Goal: Task Accomplishment & Management: Manage account settings

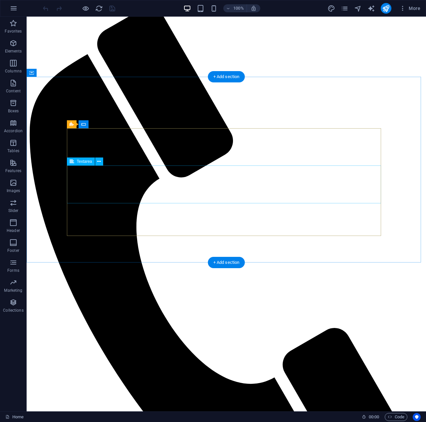
scroll to position [427, 0]
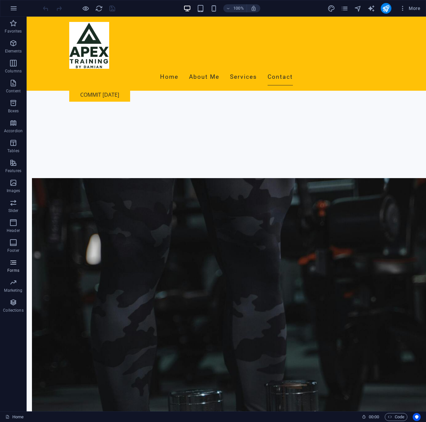
click at [16, 270] on p "Forms" at bounding box center [13, 270] width 12 height 5
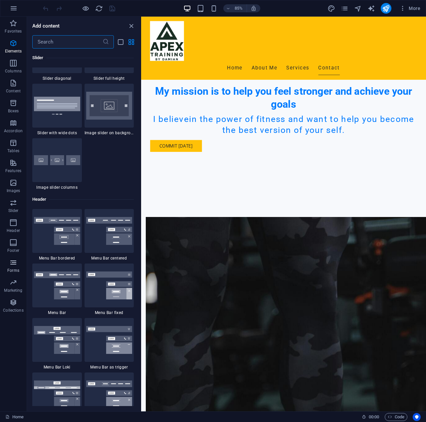
scroll to position [4854, 0]
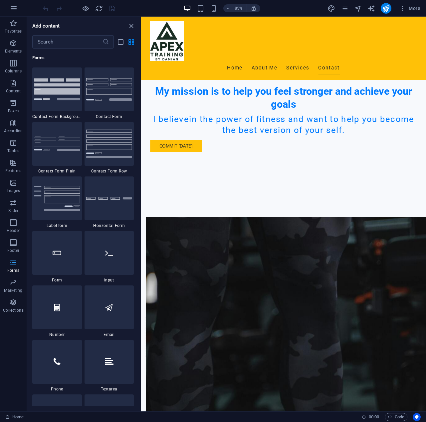
click at [16, 270] on p "Forms" at bounding box center [13, 270] width 12 height 5
click at [129, 26] on icon "close panel" at bounding box center [131, 26] width 8 height 8
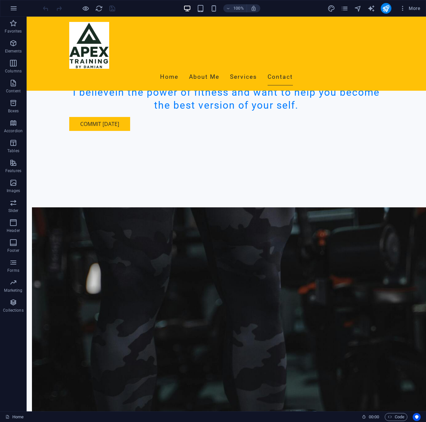
scroll to position [327, 0]
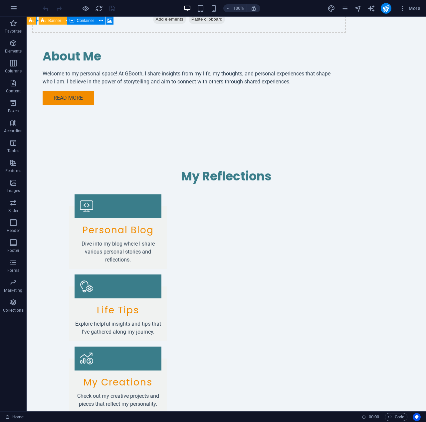
scroll to position [728, 0]
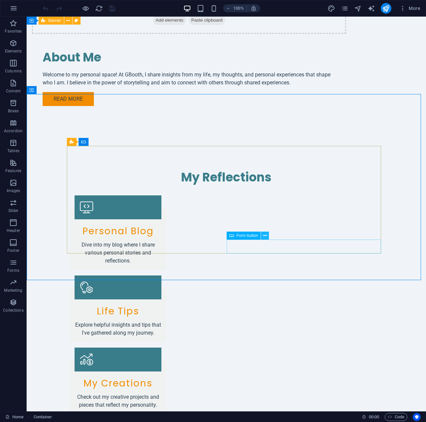
click at [266, 236] on icon at bounding box center [265, 235] width 4 height 7
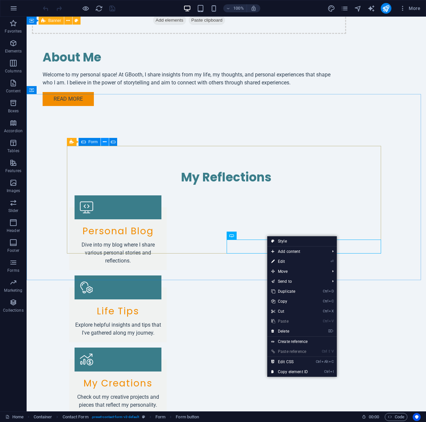
click at [103, 142] on icon at bounding box center [105, 142] width 4 height 7
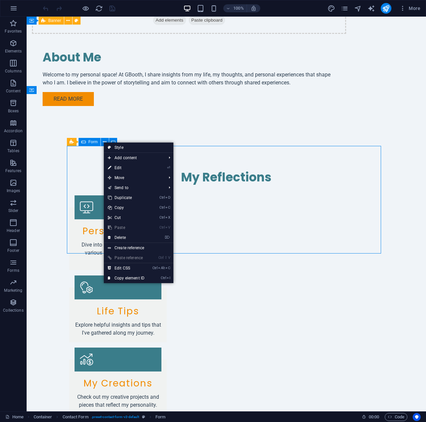
click at [87, 142] on div "Form" at bounding box center [89, 142] width 22 height 8
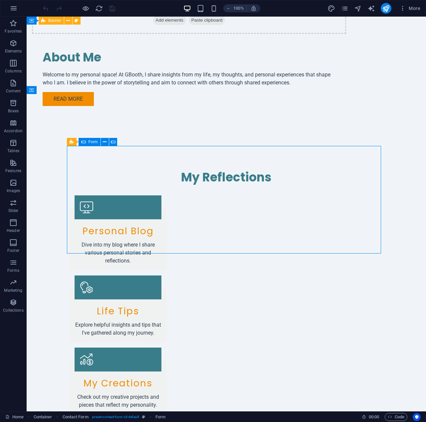
click at [88, 142] on span "Form" at bounding box center [92, 142] width 9 height 4
click at [107, 142] on icon at bounding box center [108, 142] width 4 height 7
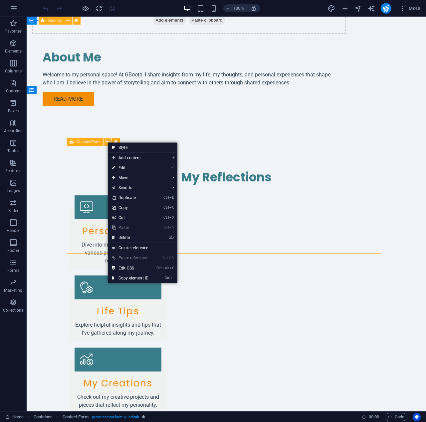
click at [107, 142] on icon at bounding box center [108, 142] width 4 height 7
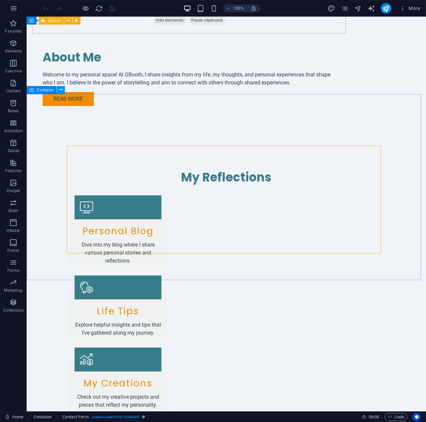
click at [61, 91] on icon at bounding box center [61, 89] width 4 height 7
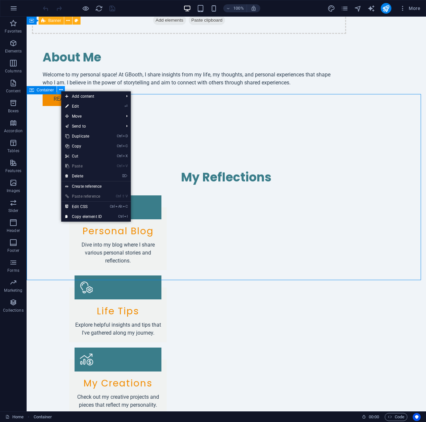
click at [61, 91] on icon at bounding box center [61, 89] width 4 height 7
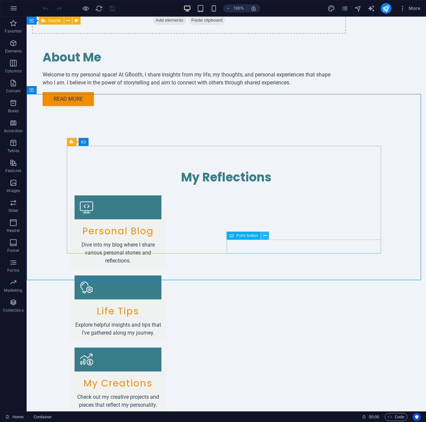
click at [264, 236] on icon at bounding box center [265, 235] width 4 height 7
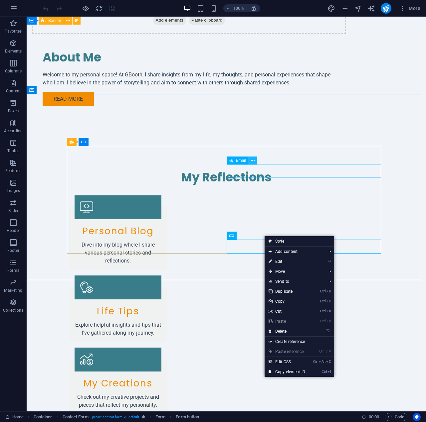
click at [253, 162] on icon at bounding box center [253, 160] width 4 height 7
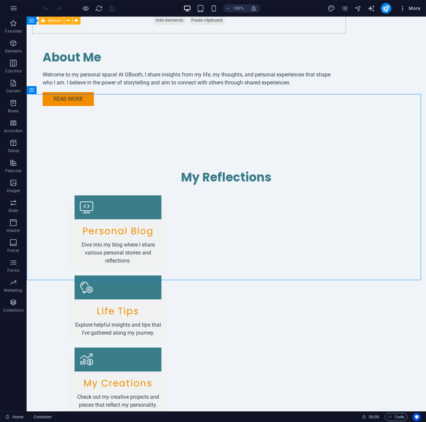
click at [402, 5] on icon "button" at bounding box center [402, 8] width 7 height 7
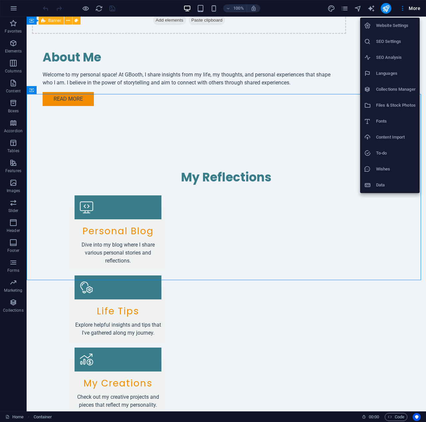
click at [397, 29] on h6 "Website Settings" at bounding box center [396, 26] width 40 height 8
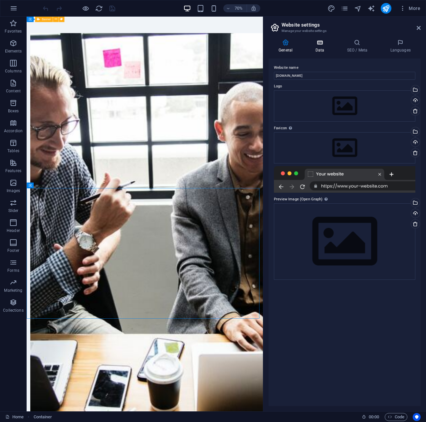
click at [325, 51] on h4 "Data" at bounding box center [321, 46] width 32 height 14
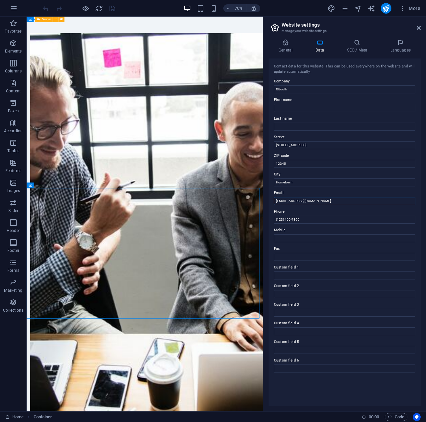
click at [334, 200] on input "[EMAIL_ADDRESS][DOMAIN_NAME]" at bounding box center [344, 201] width 141 height 8
click at [362, 50] on h4 "SEO / Meta" at bounding box center [357, 46] width 43 height 14
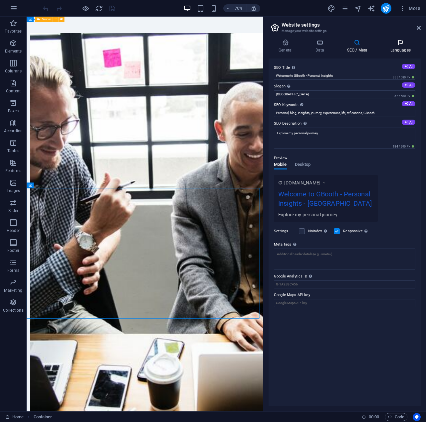
click at [395, 49] on h4 "Languages" at bounding box center [400, 46] width 41 height 14
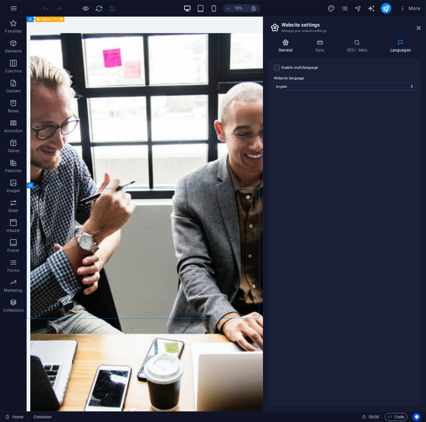
click at [286, 46] on h4 "General" at bounding box center [286, 46] width 37 height 14
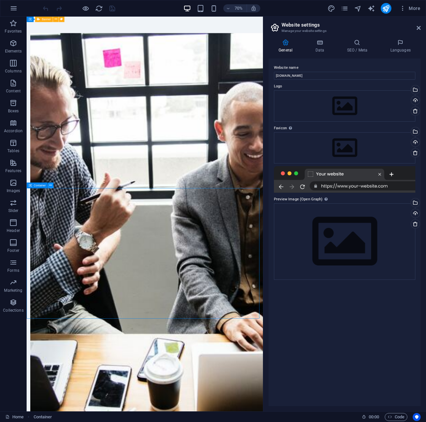
click at [50, 186] on icon at bounding box center [50, 185] width 3 height 5
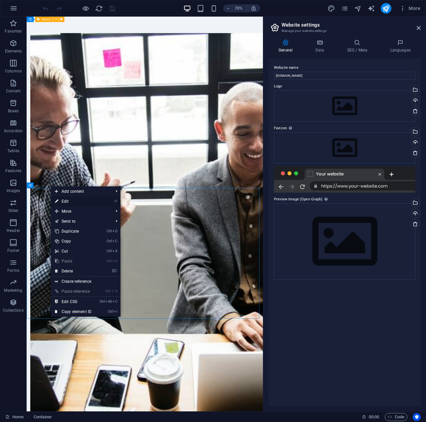
click at [67, 199] on link "⏎ Edit" at bounding box center [73, 201] width 45 height 10
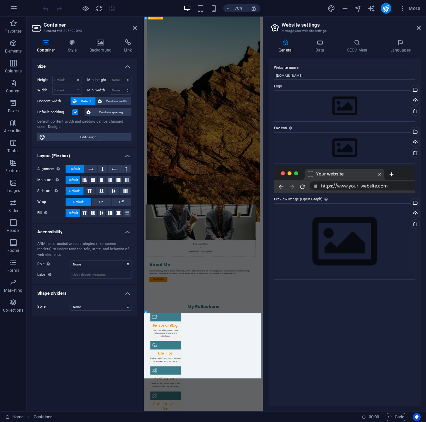
scroll to position [619, 0]
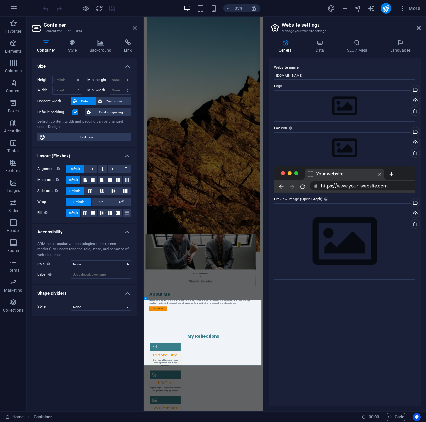
click at [135, 28] on icon at bounding box center [135, 27] width 4 height 5
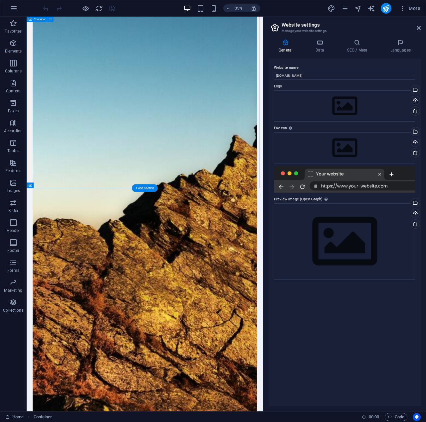
scroll to position [704, 0]
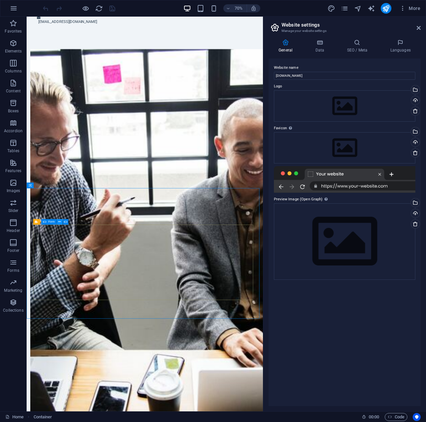
click at [59, 222] on icon at bounding box center [59, 222] width 3 height 5
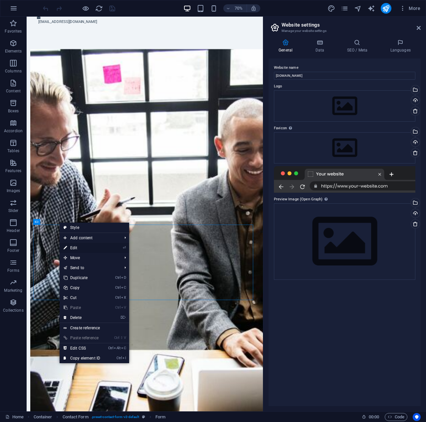
click at [74, 248] on link "⏎ Edit" at bounding box center [82, 248] width 45 height 10
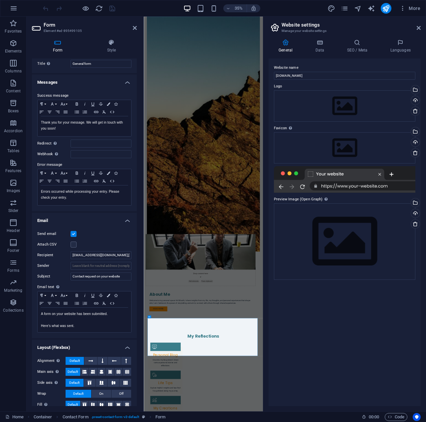
scroll to position [24, 0]
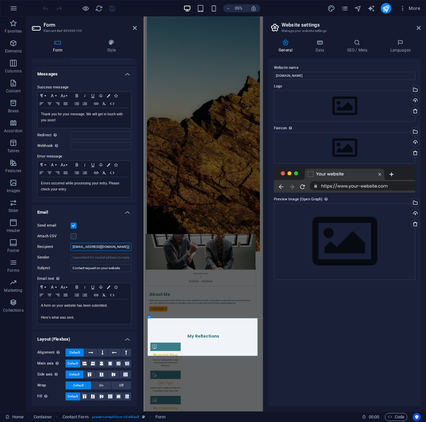
click at [101, 250] on input "[EMAIL_ADDRESS][DOMAIN_NAME];[EMAIL_ADDRESS][DOMAIN_NAME]" at bounding box center [100, 247] width 61 height 8
click at [102, 250] on input "[EMAIL_ADDRESS][DOMAIN_NAME];[EMAIL_ADDRESS][DOMAIN_NAME]" at bounding box center [100, 247] width 61 height 8
click at [73, 227] on label at bounding box center [73, 226] width 6 height 6
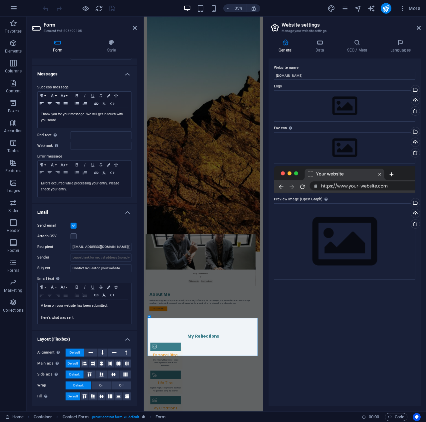
click at [0, 0] on input "Send email" at bounding box center [0, 0] width 0 height 0
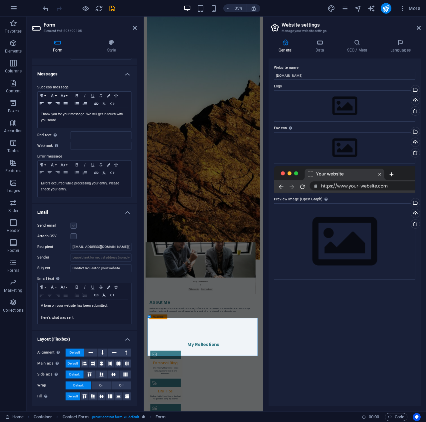
click at [73, 227] on label at bounding box center [73, 226] width 6 height 6
click at [0, 0] on input "Send email" at bounding box center [0, 0] width 0 height 0
click at [105, 260] on input "Sender" at bounding box center [100, 258] width 61 height 8
click at [82, 257] on input "Sender" at bounding box center [100, 258] width 61 height 8
click at [95, 257] on input "Sender" at bounding box center [100, 258] width 61 height 8
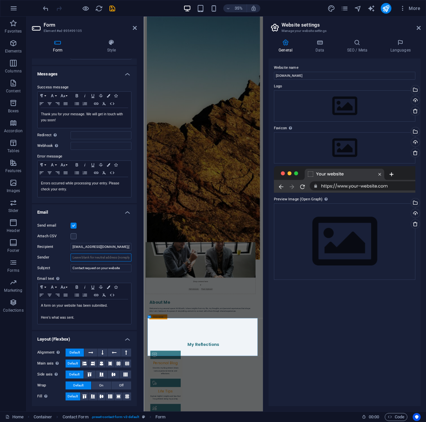
paste input "[EMAIL_ADDRESS][DOMAIN_NAME]"
type input "[EMAIL_ADDRESS][DOMAIN_NAME]"
click at [89, 279] on label "Email text Define text to be sent if form inputs should be sent by email." at bounding box center [84, 279] width 94 height 8
click at [417, 29] on icon at bounding box center [418, 27] width 4 height 5
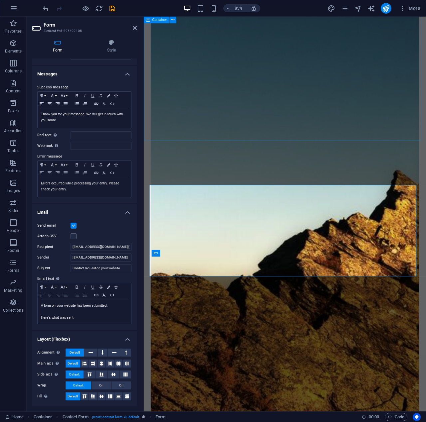
scroll to position [719, 0]
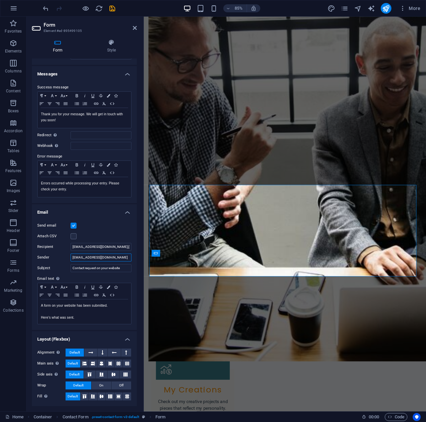
click at [113, 255] on input "[EMAIL_ADDRESS][DOMAIN_NAME]" at bounding box center [100, 258] width 61 height 8
click at [126, 279] on label "Email text Define text to be sent if form inputs should be sent by email." at bounding box center [84, 279] width 94 height 8
click at [134, 28] on icon at bounding box center [135, 27] width 4 height 5
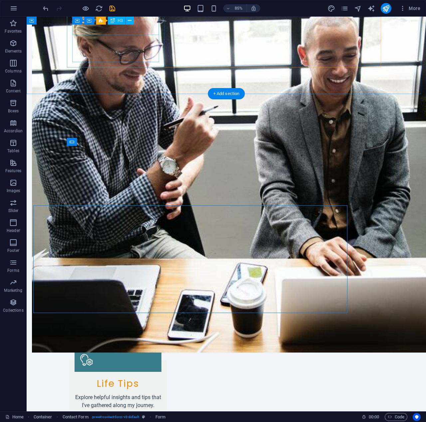
scroll to position [728, 0]
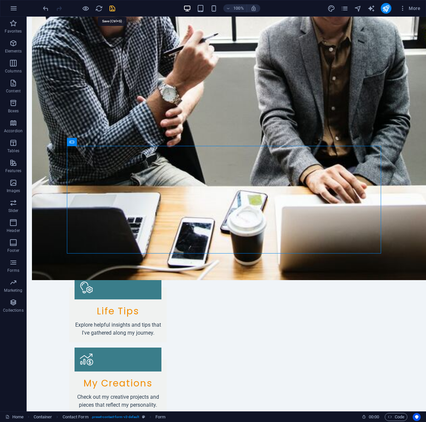
click at [115, 8] on icon "save" at bounding box center [112, 9] width 8 height 8
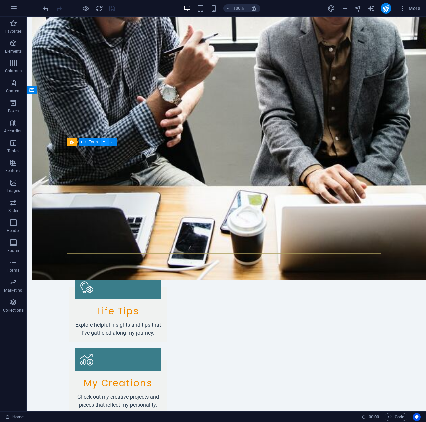
click at [103, 142] on icon at bounding box center [105, 142] width 4 height 7
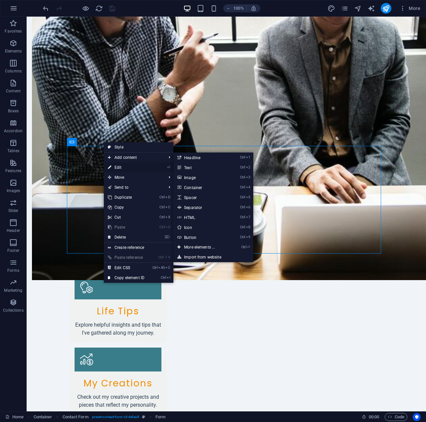
click at [117, 166] on link "⏎ Edit" at bounding box center [126, 168] width 45 height 10
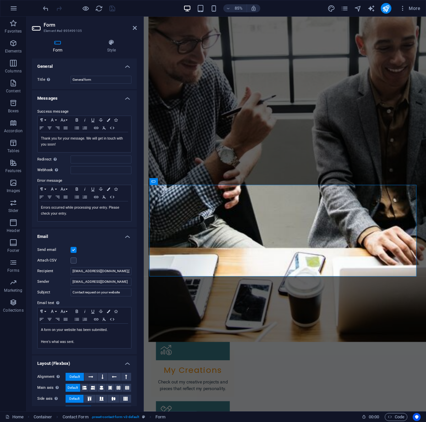
scroll to position [24, 0]
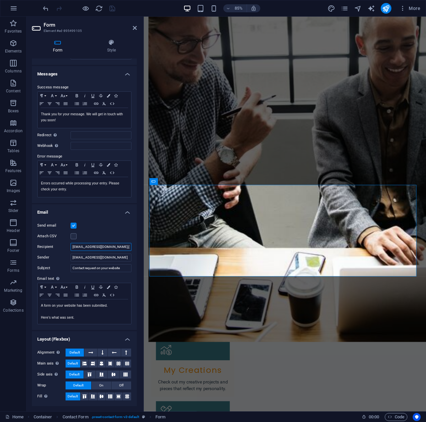
click at [116, 247] on input "[EMAIL_ADDRESS][DOMAIN_NAME];[EMAIL_ADDRESS][DOMAIN_NAME]" at bounding box center [100, 247] width 61 height 8
drag, startPoint x: 254, startPoint y: 265, endPoint x: 182, endPoint y: 292, distance: 76.7
click at [110, 247] on input "[EMAIL_ADDRESS][DOMAIN_NAME];[EMAIL_ADDRESS][DOMAIN_NAME]" at bounding box center [100, 247] width 61 height 8
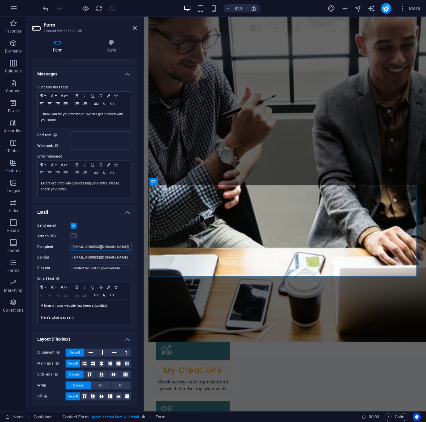
click at [113, 247] on input "[EMAIL_ADDRESS][DOMAIN_NAME];[EMAIL_ADDRESS][DOMAIN_NAME]" at bounding box center [100, 247] width 61 height 8
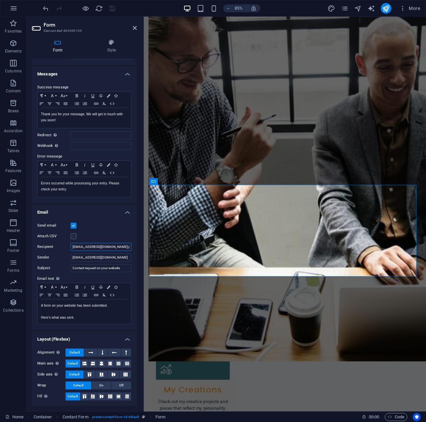
click at [121, 248] on input "[EMAIL_ADDRESS][DOMAIN_NAME];@[DOMAIN_NAME]" at bounding box center [100, 247] width 61 height 8
click at [122, 248] on input "[EMAIL_ADDRESS][DOMAIN_NAME];@.com" at bounding box center [100, 247] width 61 height 8
type input "[EMAIL_ADDRESS][DOMAIN_NAME]"
click at [119, 235] on div "Attach CSV" at bounding box center [84, 236] width 94 height 8
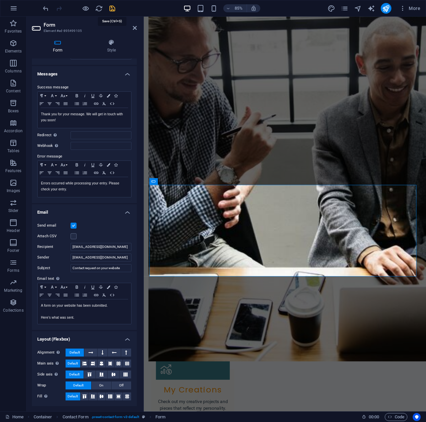
click at [111, 6] on icon "save" at bounding box center [112, 9] width 8 height 8
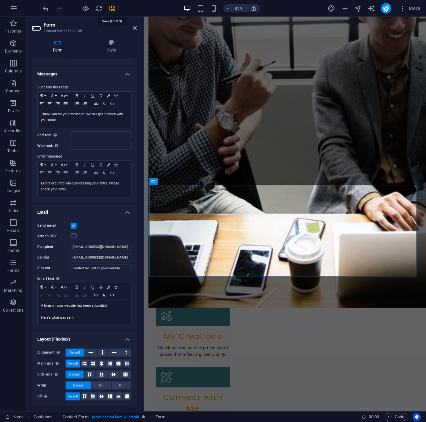
scroll to position [728, 0]
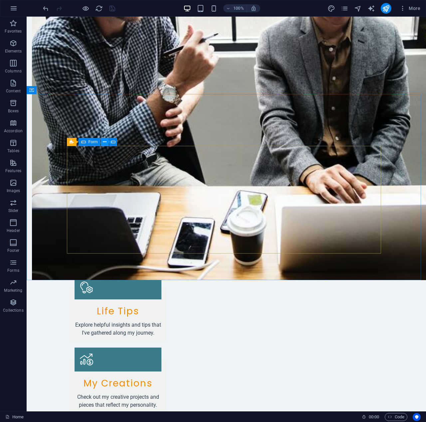
click at [104, 141] on icon at bounding box center [105, 142] width 4 height 7
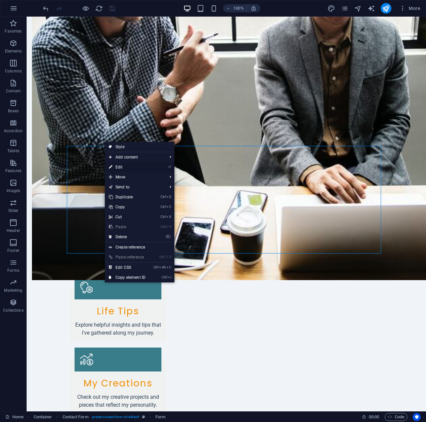
click at [122, 166] on link "⏎ Edit" at bounding box center [127, 167] width 45 height 10
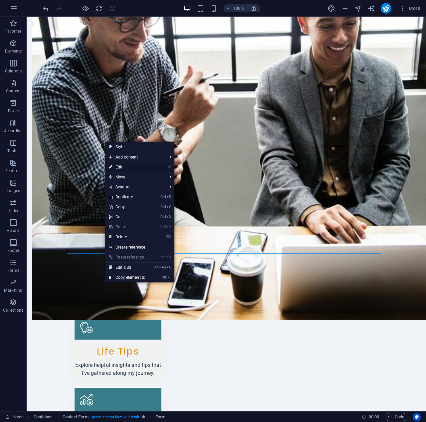
scroll to position [719, 0]
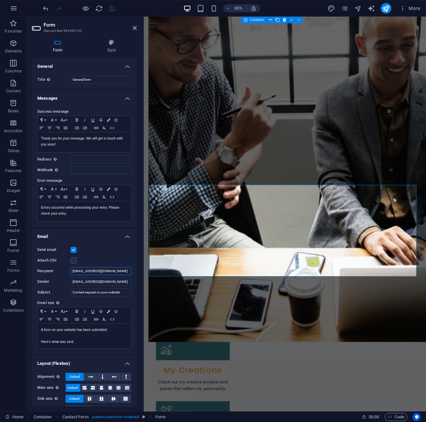
click at [113, 272] on input "[EMAIL_ADDRESS][DOMAIN_NAME]" at bounding box center [100, 271] width 61 height 8
click at [112, 254] on div "Send email Attach CSV Recipient [EMAIL_ADDRESS][DOMAIN_NAME] Sender [EMAIL_ADDR…" at bounding box center [84, 298] width 105 height 114
click at [102, 271] on input "[EMAIL_ADDRESS][DOMAIN_NAME]" at bounding box center [100, 271] width 61 height 8
click at [109, 263] on div "Attach CSV" at bounding box center [84, 261] width 94 height 8
click at [112, 270] on input "[EMAIL_ADDRESS][DOMAIN_NAME]" at bounding box center [100, 271] width 61 height 8
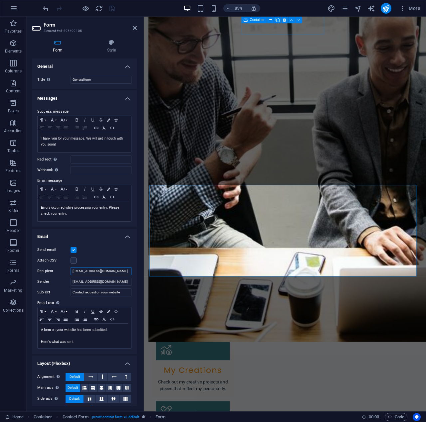
click at [112, 270] on input "[EMAIL_ADDRESS][DOMAIN_NAME]" at bounding box center [100, 271] width 61 height 8
click at [107, 255] on div "Send email Attach CSV Recipient [EMAIL_ADDRESS][DOMAIN_NAME] Sender [EMAIL_ADDR…" at bounding box center [84, 298] width 105 height 114
click at [93, 271] on input "[EMAIL_ADDRESS][DOMAIN_NAME]" at bounding box center [100, 271] width 61 height 8
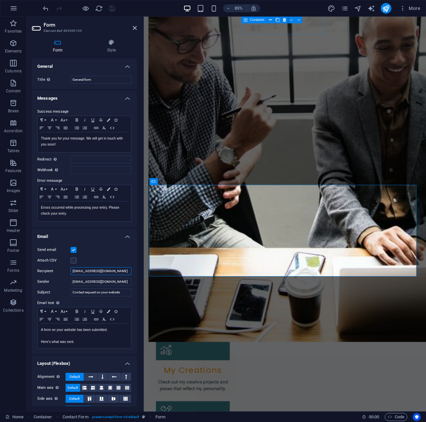
drag, startPoint x: 112, startPoint y: 273, endPoint x: 60, endPoint y: 275, distance: 51.6
click at [60, 275] on div "Recipient [EMAIL_ADDRESS][DOMAIN_NAME]" at bounding box center [84, 271] width 94 height 8
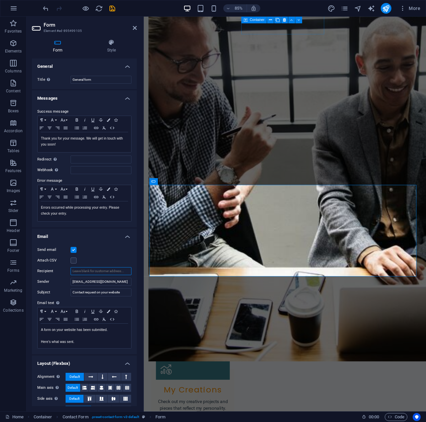
click at [86, 269] on input "Recipient" at bounding box center [100, 271] width 61 height 8
paste input "[EMAIL_ADDRESS][DOMAIN_NAME]"
type input "[EMAIL_ADDRESS][DOMAIN_NAME]"
click at [112, 256] on div "Send email Attach CSV Recipient [EMAIL_ADDRESS][DOMAIN_NAME] Sender [EMAIL_ADDR…" at bounding box center [84, 298] width 105 height 114
click at [116, 269] on input "[EMAIL_ADDRESS][DOMAIN_NAME]" at bounding box center [100, 271] width 61 height 8
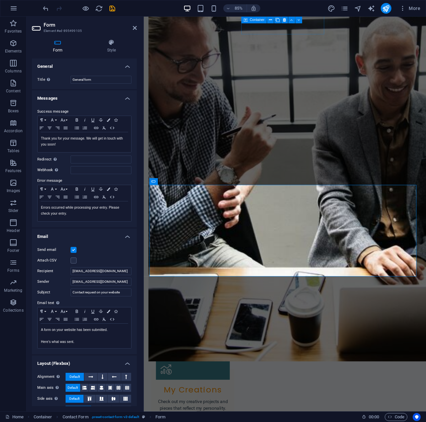
click at [109, 260] on div "Attach CSV" at bounding box center [84, 261] width 94 height 8
click at [114, 7] on icon "save" at bounding box center [112, 9] width 8 height 8
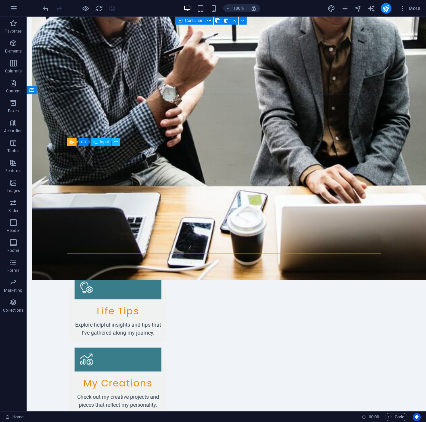
click at [115, 142] on icon at bounding box center [116, 142] width 4 height 7
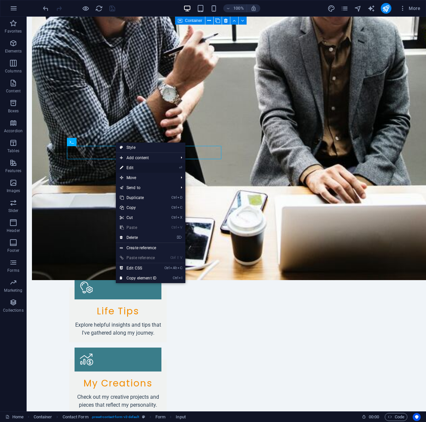
click at [135, 170] on link "⏎ Edit" at bounding box center [138, 168] width 45 height 10
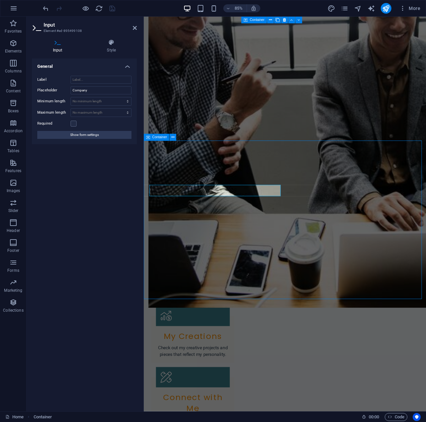
scroll to position [728, 0]
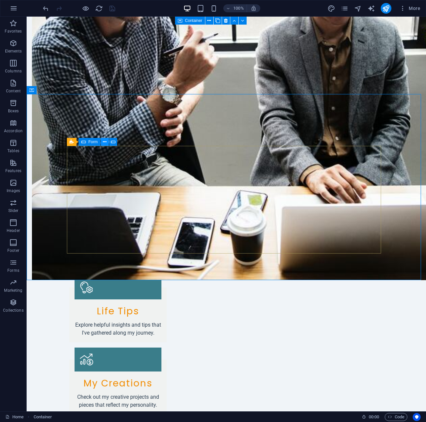
click at [103, 143] on button at bounding box center [105, 142] width 8 height 8
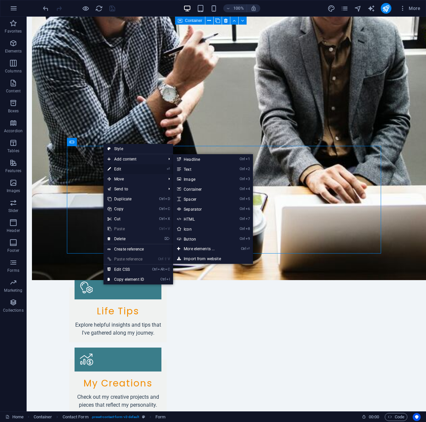
click at [116, 171] on link "⏎ Edit" at bounding box center [125, 169] width 45 height 10
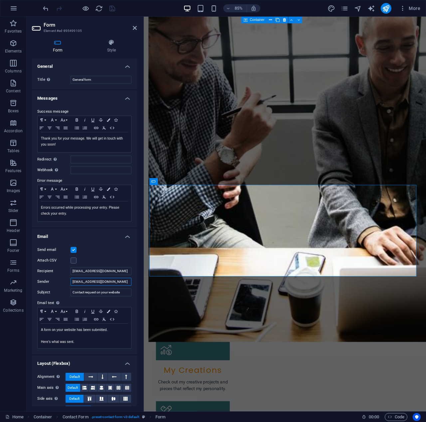
drag, startPoint x: 101, startPoint y: 283, endPoint x: 69, endPoint y: 284, distance: 31.9
click at [69, 284] on div "Sender [EMAIL_ADDRESS][DOMAIN_NAME]" at bounding box center [84, 282] width 94 height 8
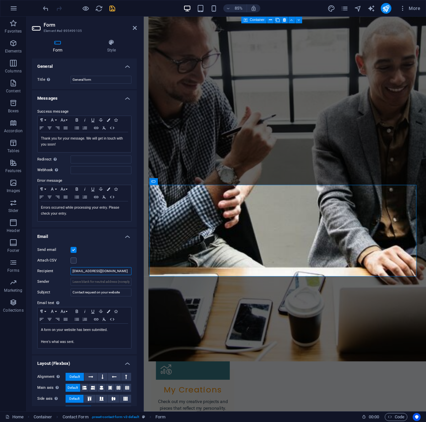
drag, startPoint x: 115, startPoint y: 272, endPoint x: 62, endPoint y: 273, distance: 53.2
click at [62, 273] on div "Recipient [EMAIL_ADDRESS][DOMAIN_NAME]" at bounding box center [84, 271] width 94 height 8
paste input "[EMAIL_ADDRESS][DOMAIN_NAME]"
type input "[EMAIL_ADDRESS][DOMAIN_NAME]"
click at [111, 258] on div "Attach CSV" at bounding box center [84, 261] width 94 height 8
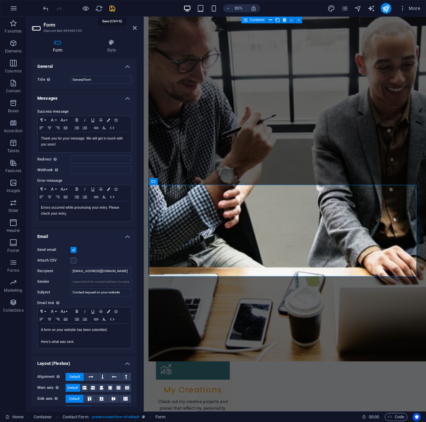
click at [113, 7] on icon "save" at bounding box center [112, 9] width 8 height 8
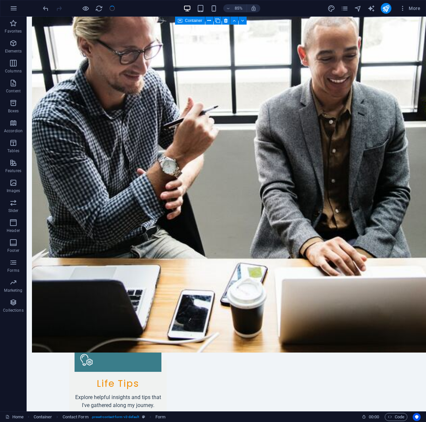
scroll to position [728, 0]
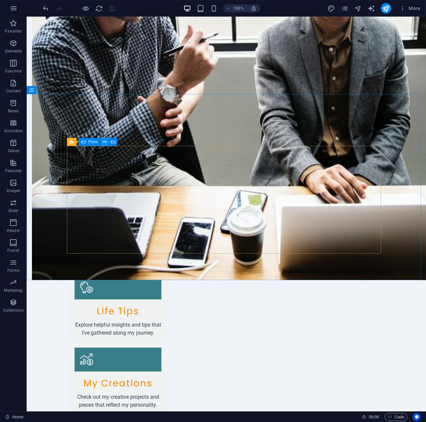
click at [107, 143] on button at bounding box center [105, 142] width 8 height 8
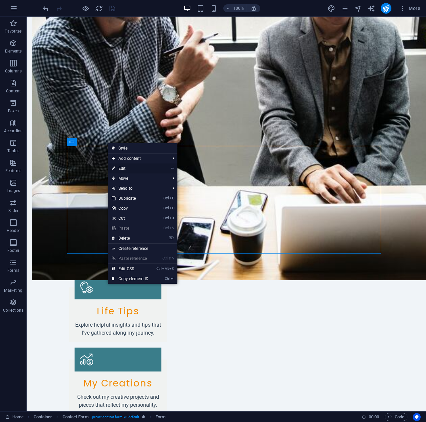
click at [130, 171] on link "⏎ Edit" at bounding box center [130, 169] width 45 height 10
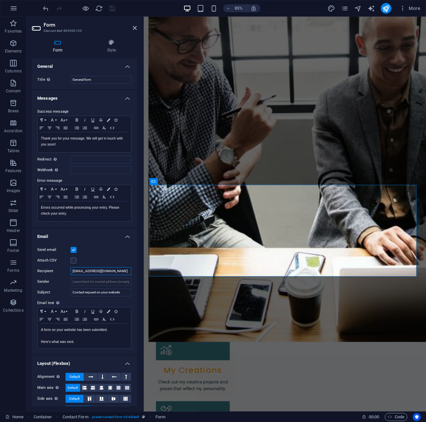
click at [105, 271] on input "[EMAIL_ADDRESS][DOMAIN_NAME]" at bounding box center [100, 271] width 61 height 8
paste input "[DOMAIN_NAME]"
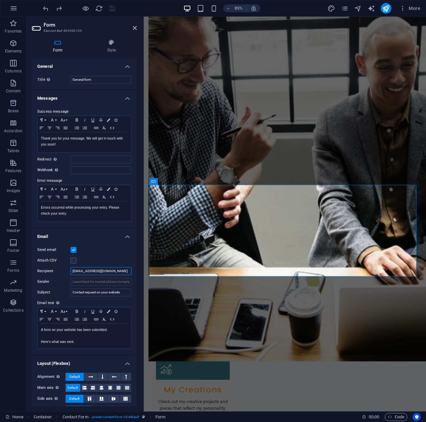
click at [109, 271] on input "[EMAIL_ADDRESS][DOMAIN_NAME]" at bounding box center [100, 271] width 61 height 8
paste input "[EMAIL_ADDRESS][DOMAIN_NAME]"
type input "[EMAIL_ADDRESS][DOMAIN_NAME]"
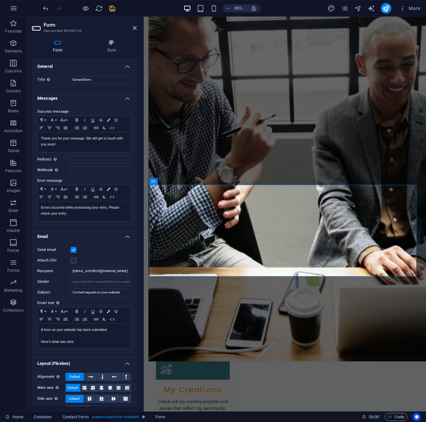
click at [111, 257] on div "Attach CSV" at bounding box center [84, 261] width 94 height 8
click at [113, 11] on icon "save" at bounding box center [112, 9] width 8 height 8
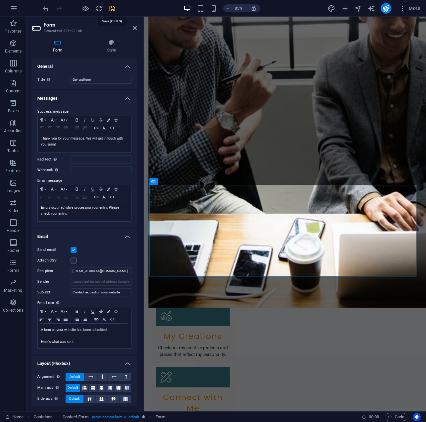
scroll to position [728, 0]
